Goal: Task Accomplishment & Management: Manage account settings

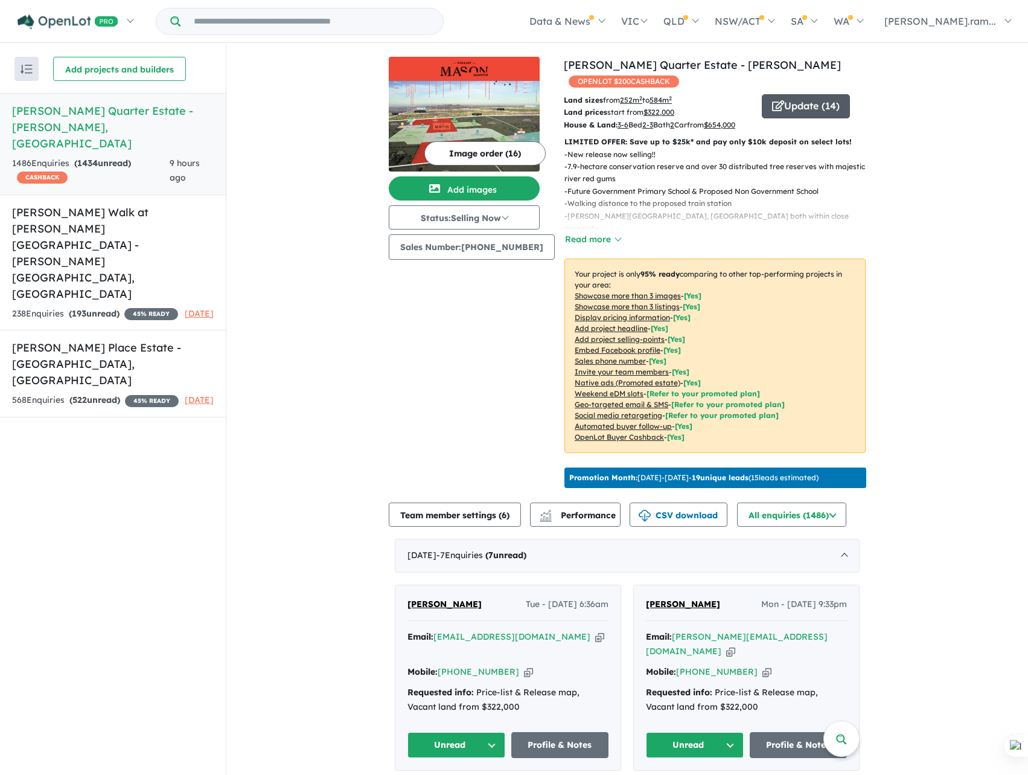
click at [816, 97] on button "Update ( 14 )" at bounding box center [806, 106] width 88 height 24
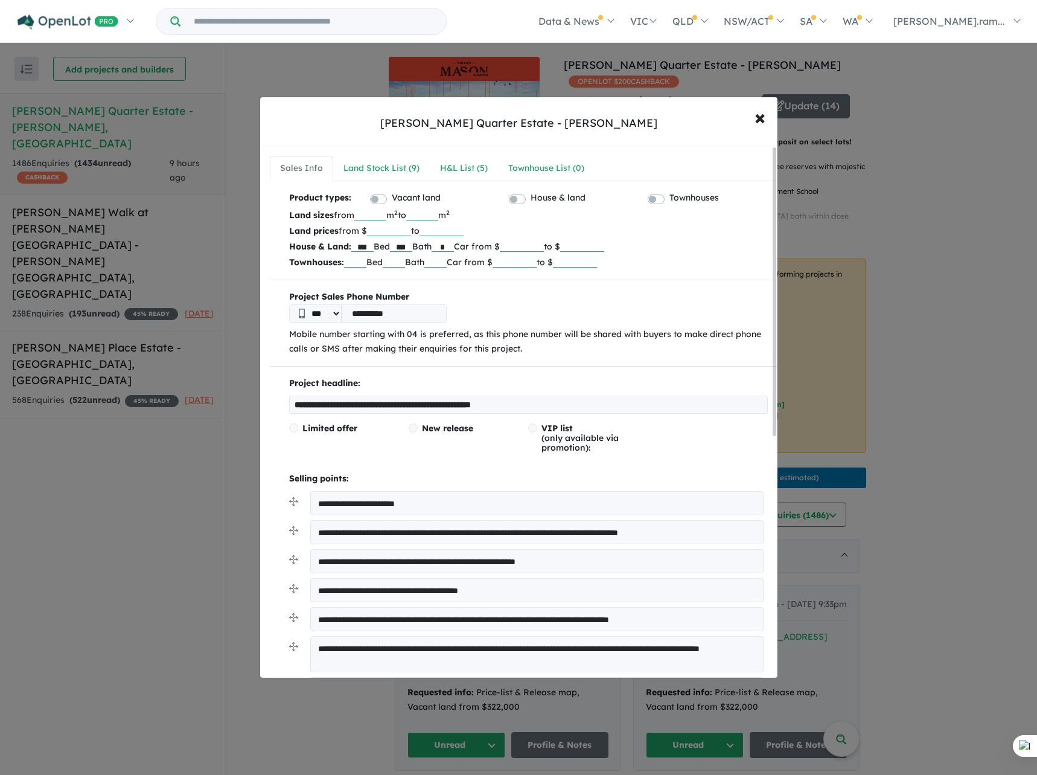
click at [526, 245] on input "******" at bounding box center [522, 246] width 44 height 12
type input "******"
click at [688, 237] on p "Land prices from $ ****** to" at bounding box center [528, 231] width 479 height 16
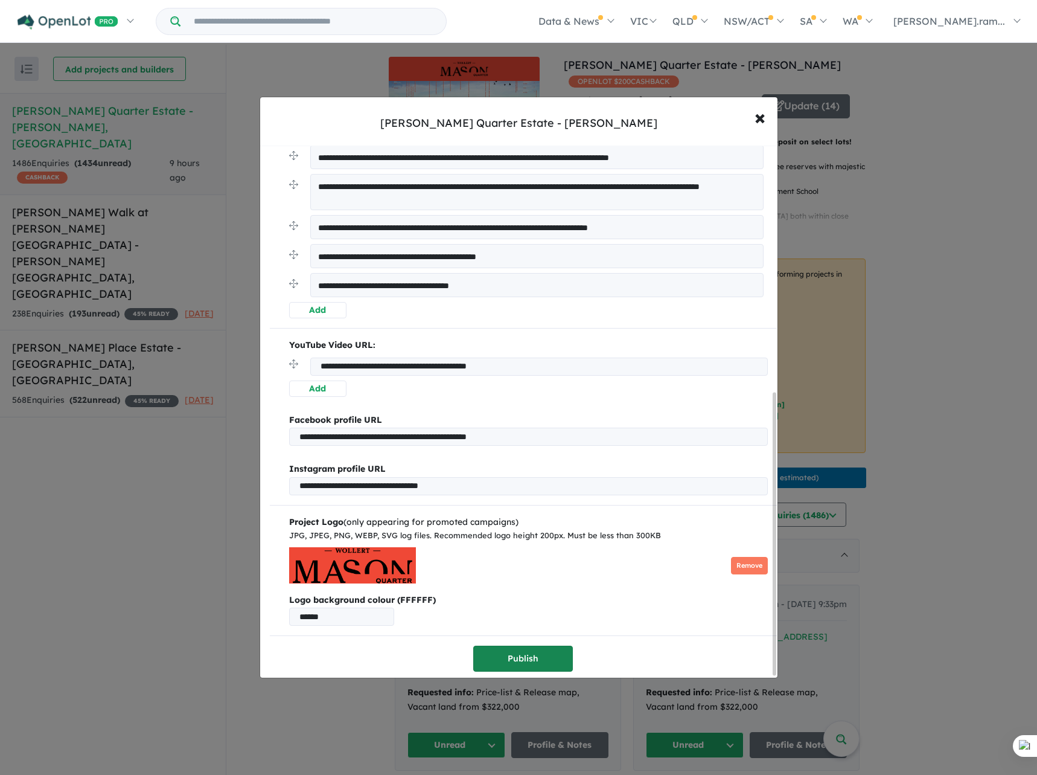
click at [501, 645] on button "Publish" at bounding box center [523, 658] width 100 height 26
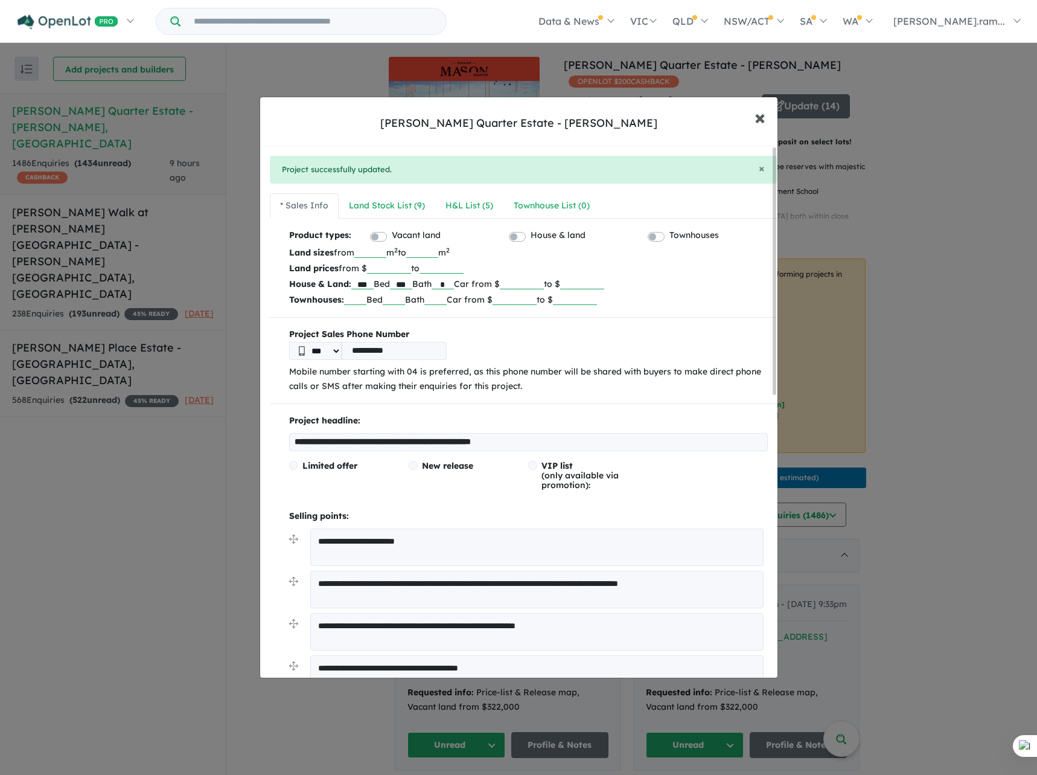
click at [758, 113] on span "×" at bounding box center [760, 117] width 11 height 26
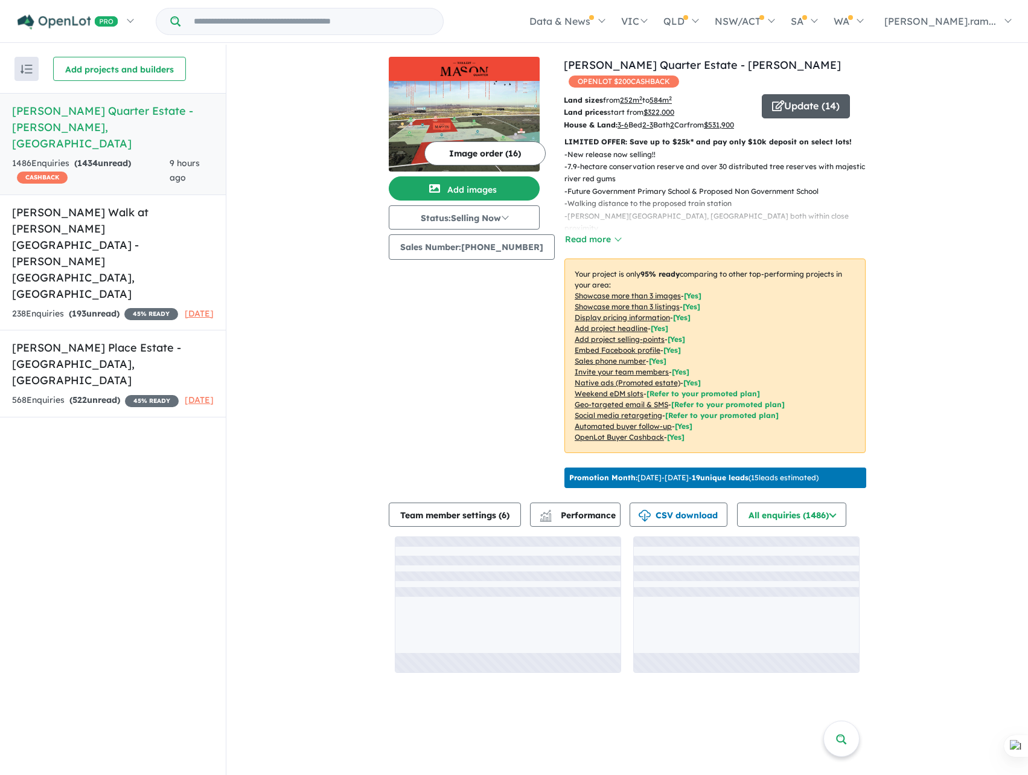
click at [801, 94] on button "Update ( 14 )" at bounding box center [806, 106] width 88 height 24
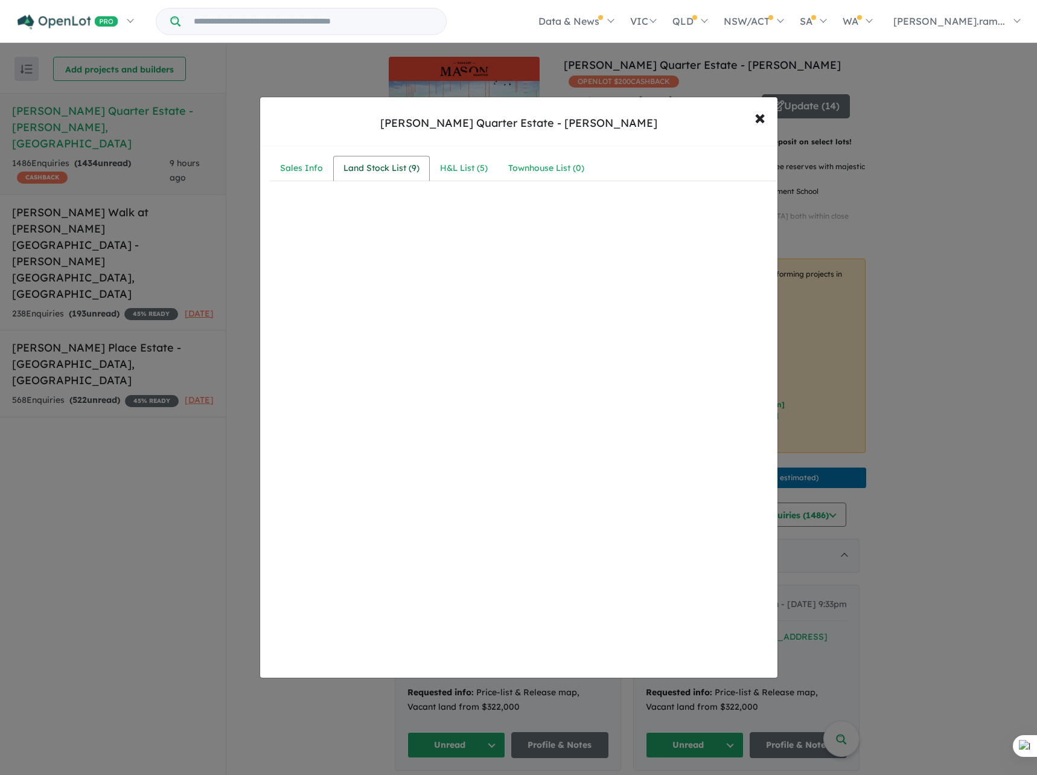
click at [350, 168] on div "Land Stock List ( 9 )" at bounding box center [382, 168] width 76 height 14
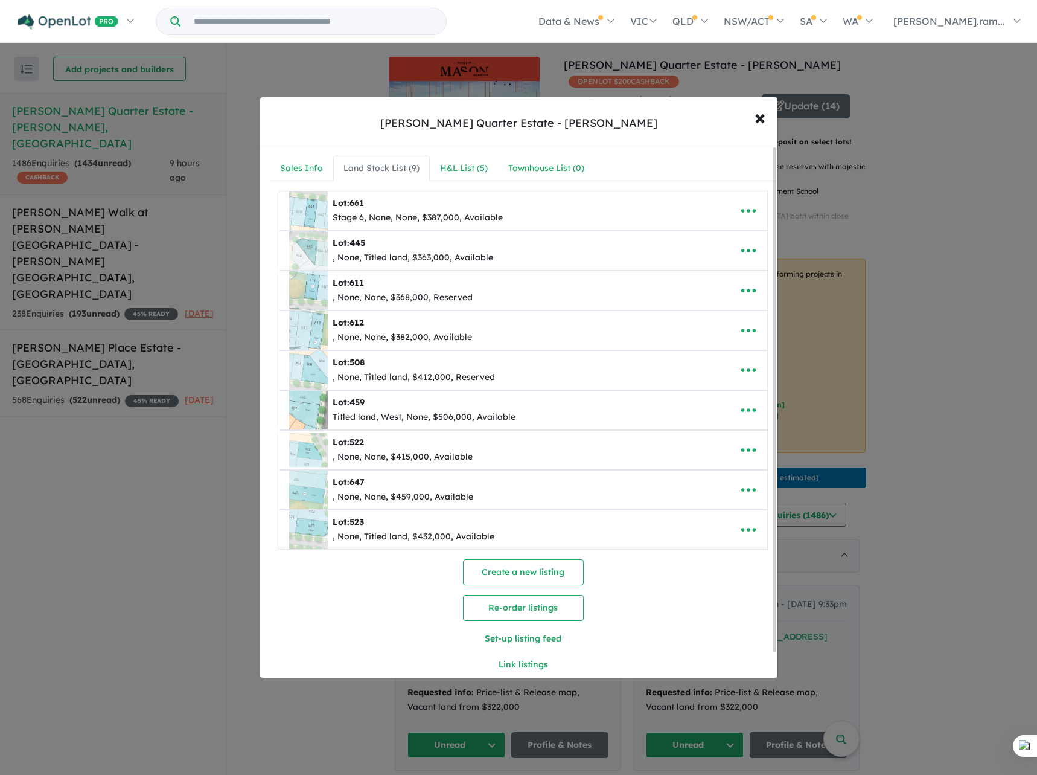
click at [314, 208] on img at bounding box center [308, 210] width 39 height 39
click at [730, 214] on button "button" at bounding box center [748, 211] width 37 height 28
click at [728, 232] on link "Edit" at bounding box center [721, 240] width 89 height 28
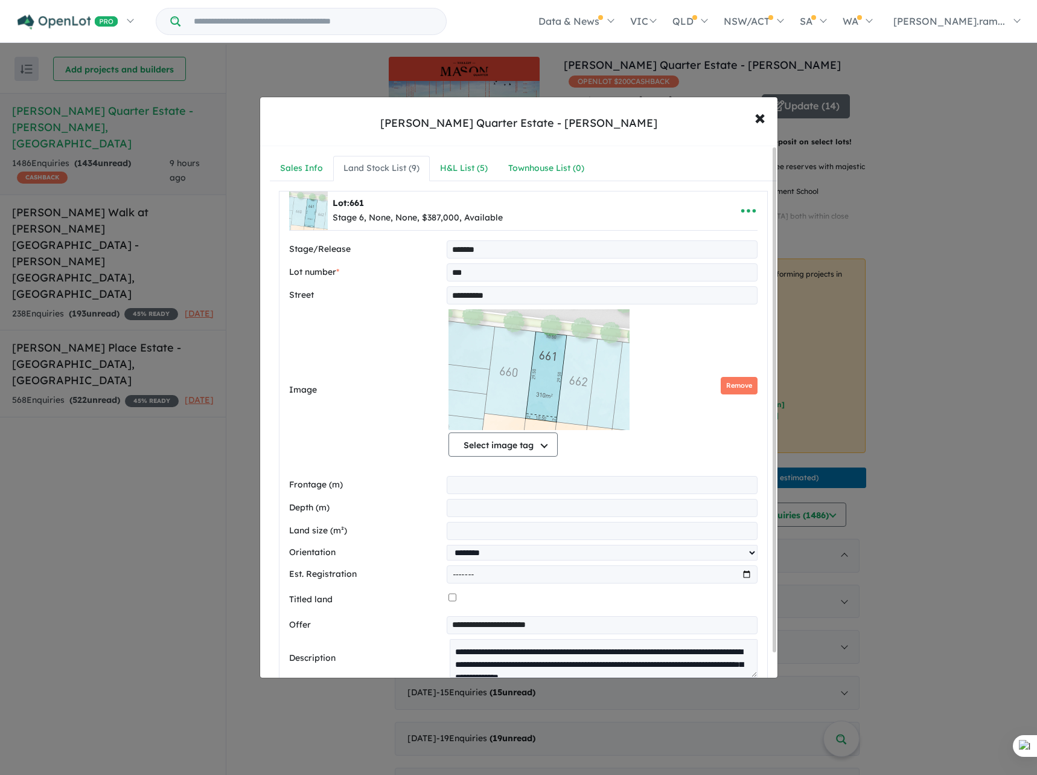
click at [767, 196] on div "**********" at bounding box center [523, 744] width 507 height 1107
click at [746, 215] on icon "button" at bounding box center [749, 211] width 18 height 18
click at [732, 241] on link "Close" at bounding box center [721, 240] width 89 height 28
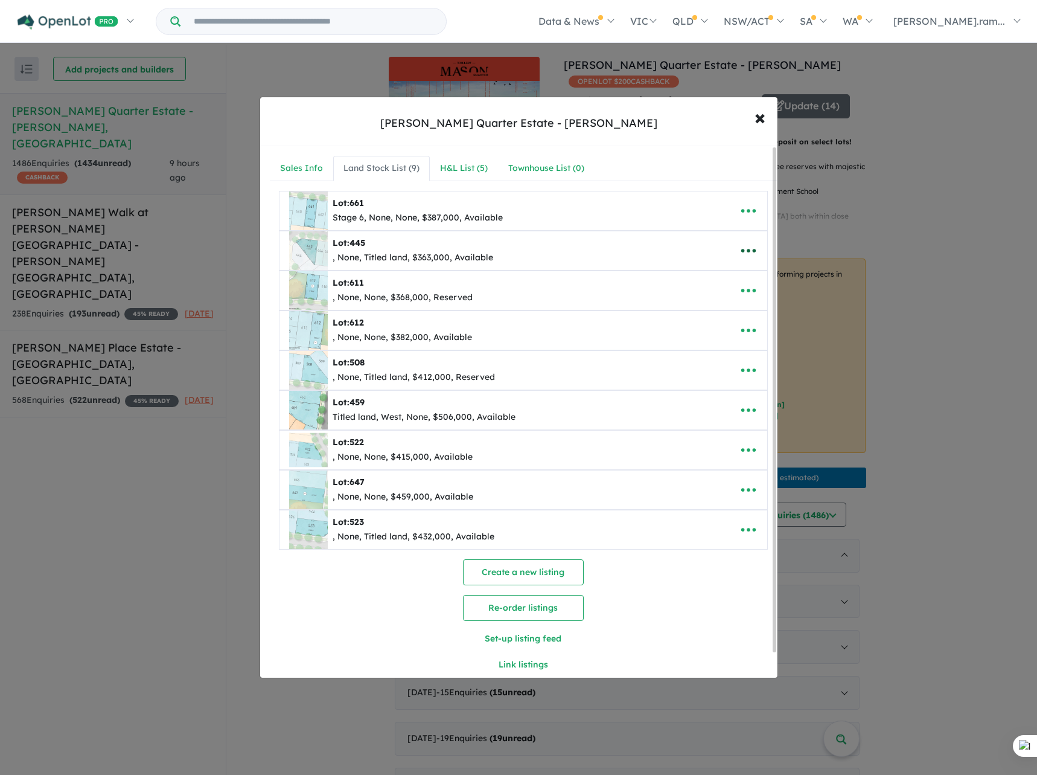
click at [740, 256] on icon "button" at bounding box center [749, 251] width 18 height 18
click at [725, 298] on link "Remove" at bounding box center [721, 308] width 89 height 28
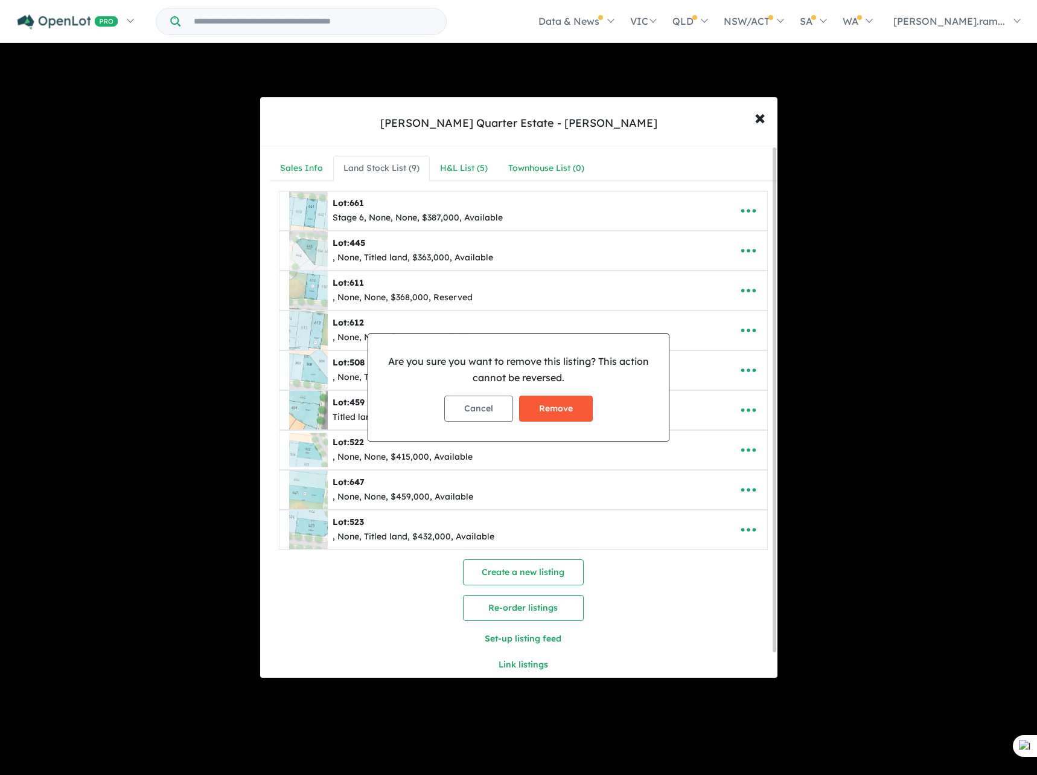
click at [573, 406] on button "Remove" at bounding box center [556, 408] width 74 height 26
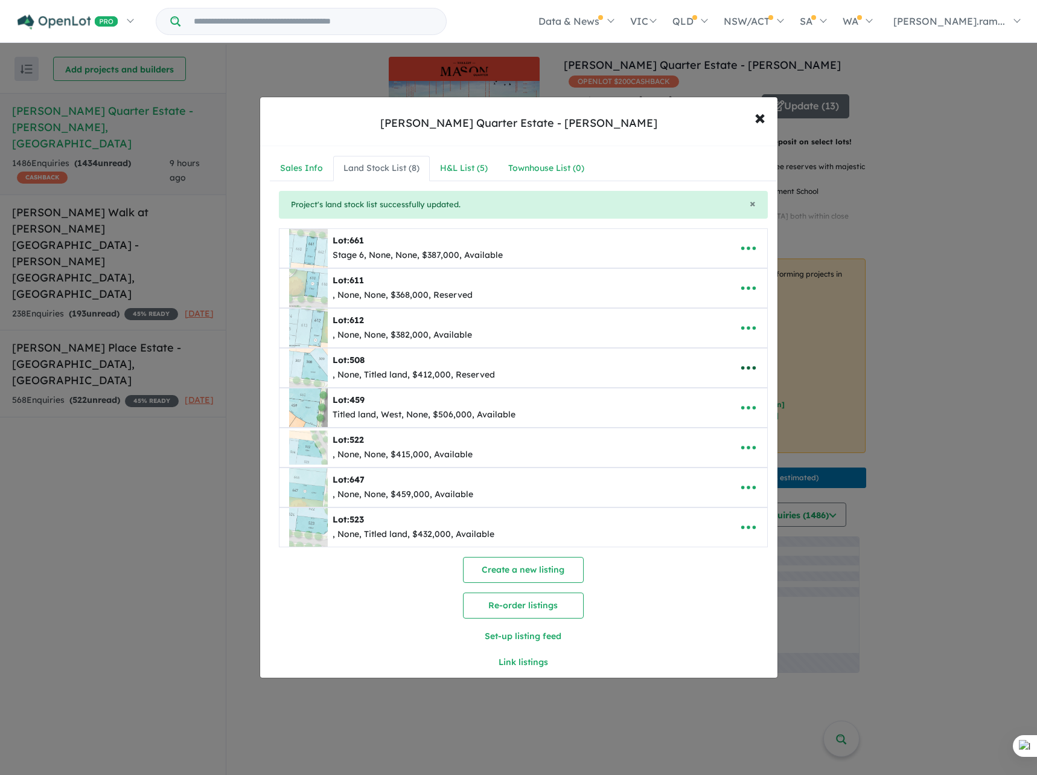
click at [746, 366] on icon "button" at bounding box center [749, 368] width 18 height 18
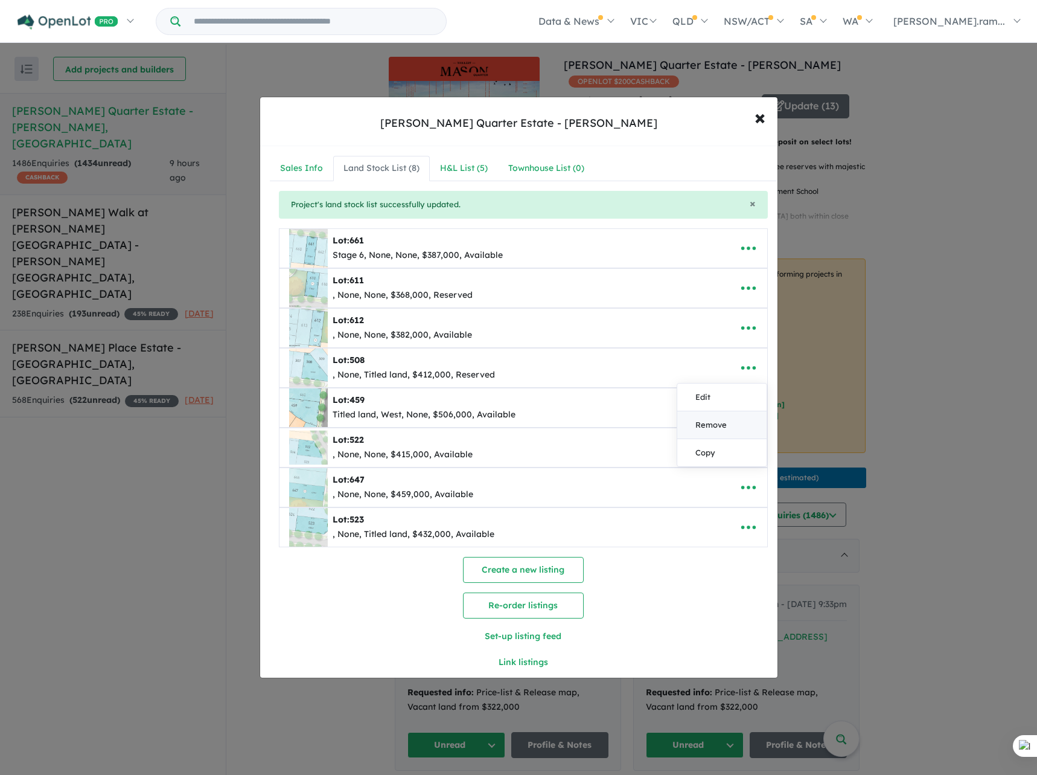
click at [712, 421] on link "Remove" at bounding box center [721, 425] width 89 height 28
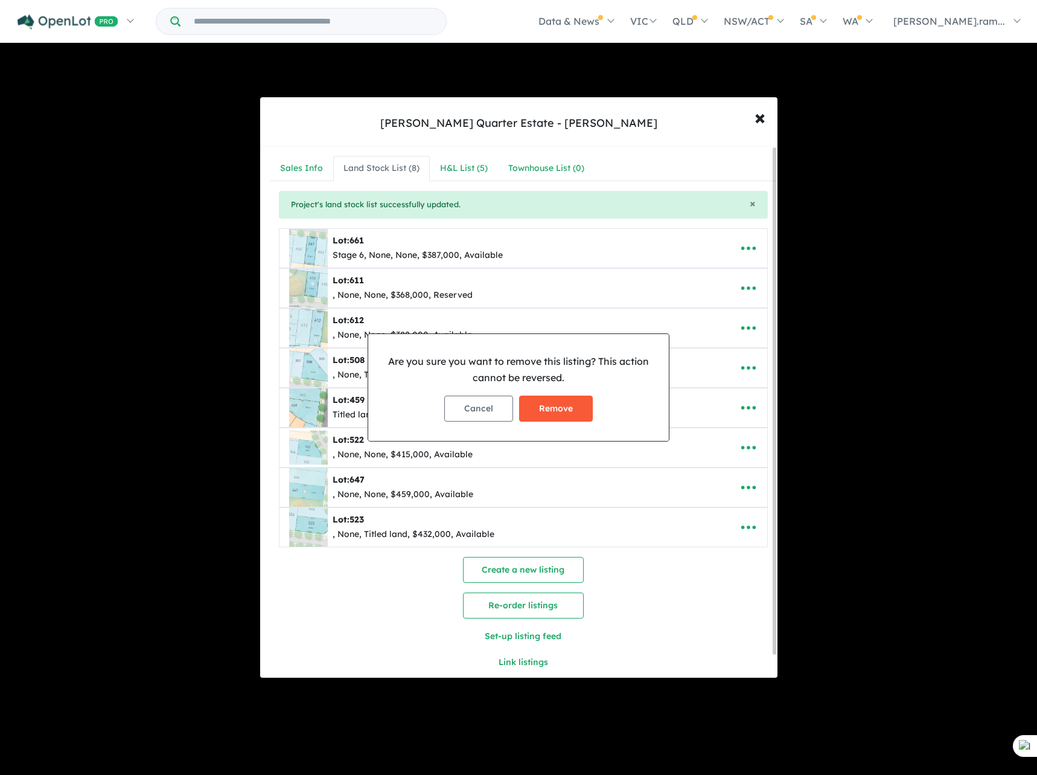
click at [554, 414] on button "Remove" at bounding box center [556, 408] width 74 height 26
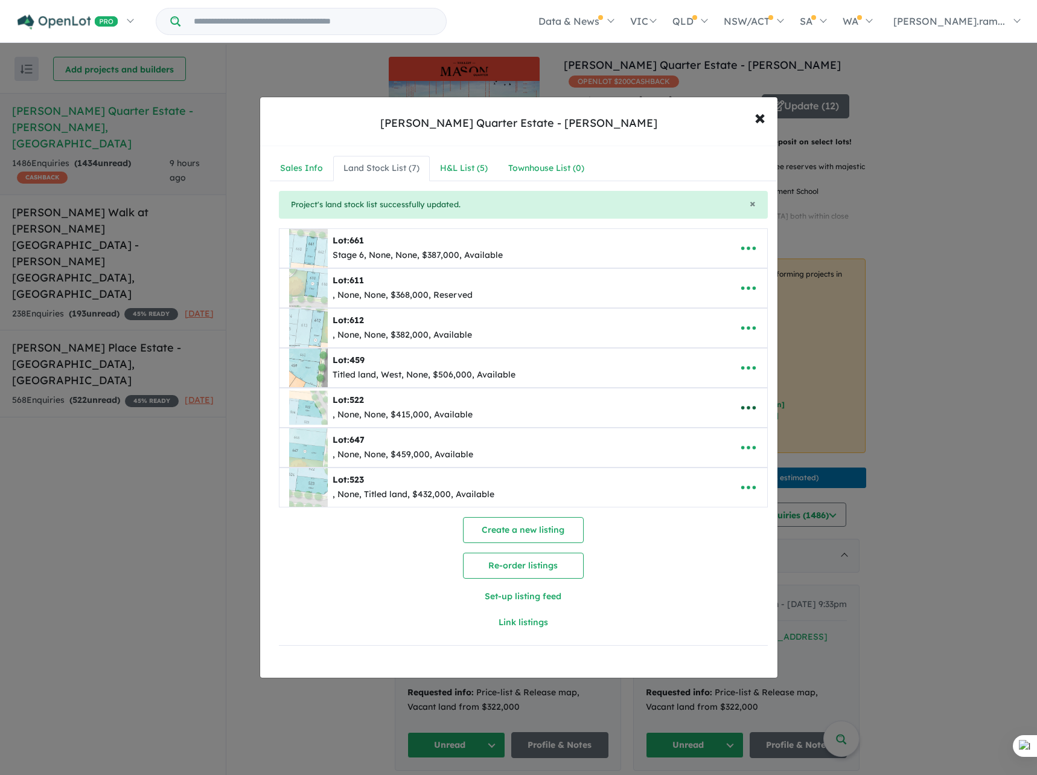
click at [740, 408] on icon "button" at bounding box center [749, 407] width 18 height 18
click at [723, 460] on link "Remove" at bounding box center [721, 465] width 89 height 28
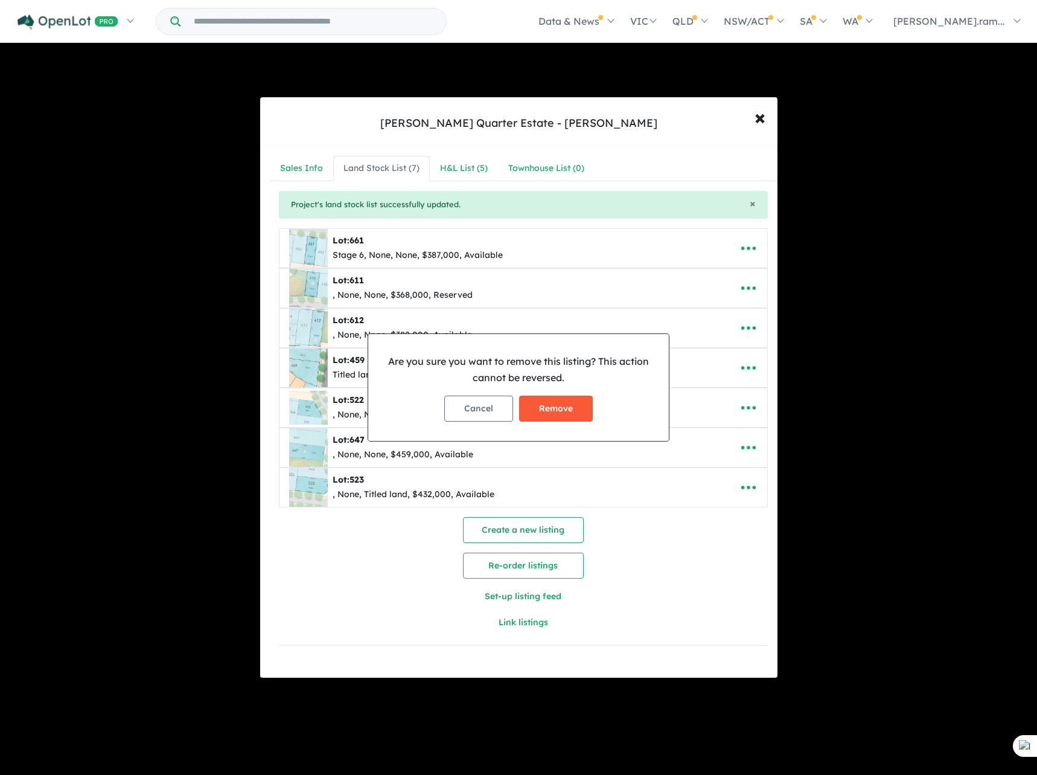
click at [561, 408] on button "Remove" at bounding box center [556, 408] width 74 height 26
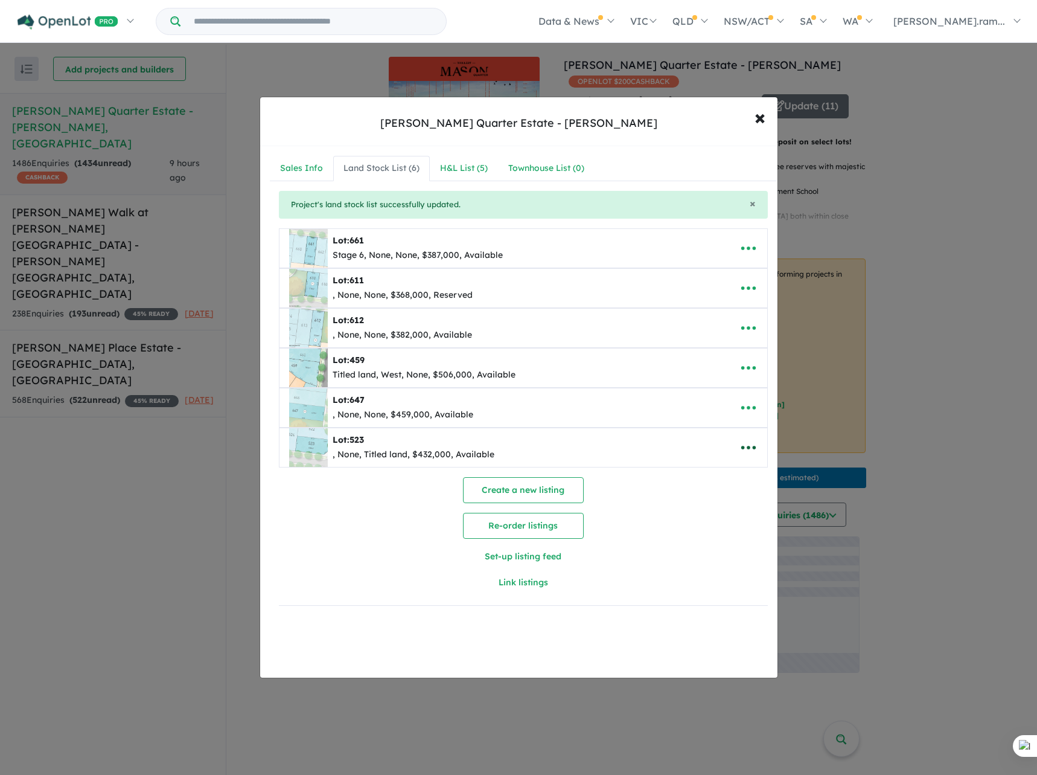
click at [748, 440] on icon "button" at bounding box center [749, 447] width 18 height 18
click at [726, 513] on link "Remove" at bounding box center [721, 505] width 89 height 28
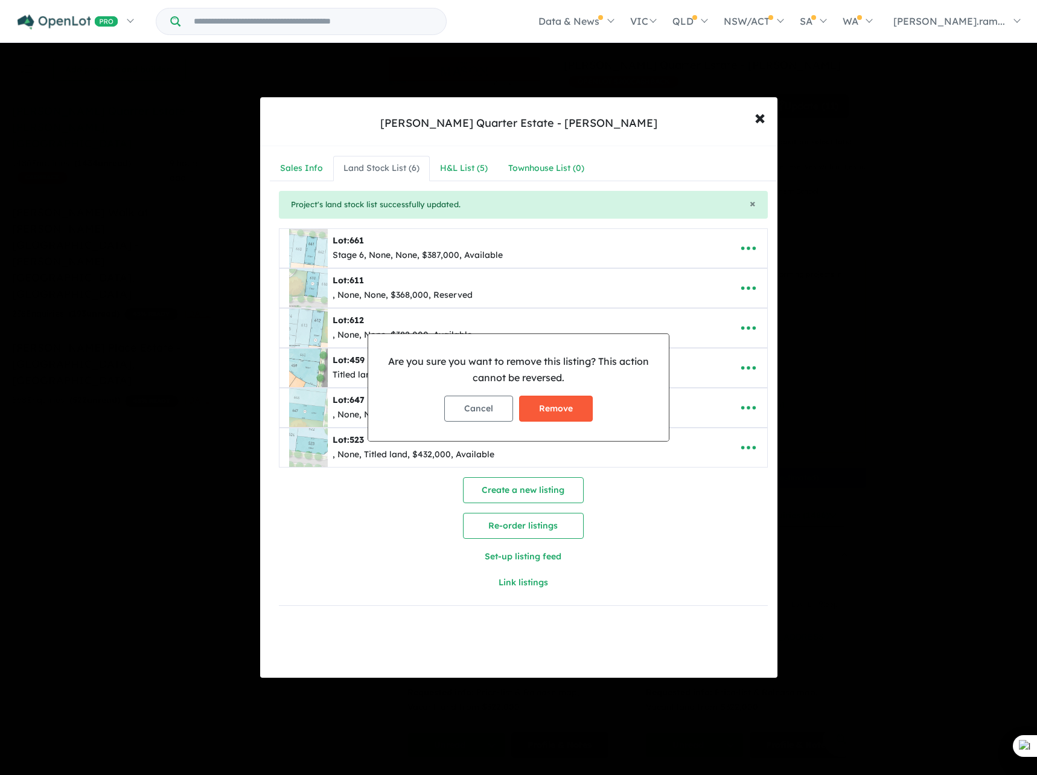
click at [561, 411] on button "Remove" at bounding box center [556, 408] width 74 height 26
